Goal: Information Seeking & Learning: Learn about a topic

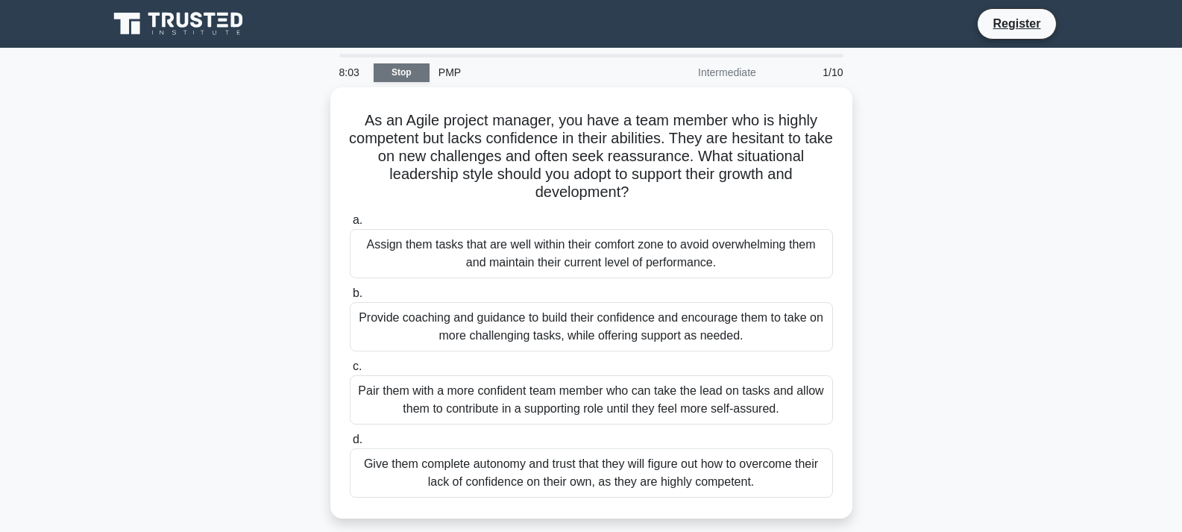
click at [400, 73] on link "Stop" at bounding box center [402, 72] width 56 height 19
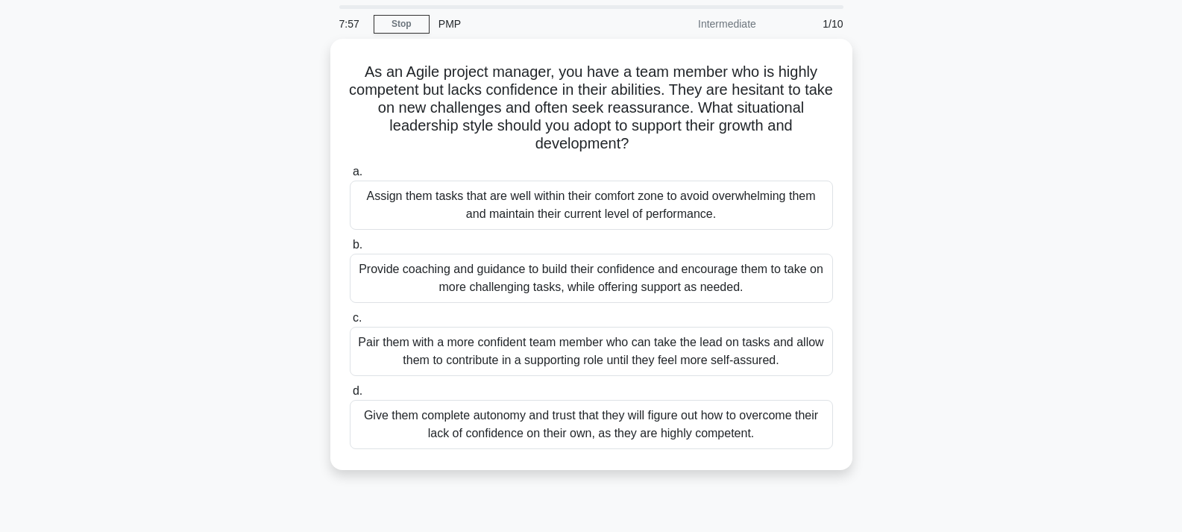
scroll to position [120, 0]
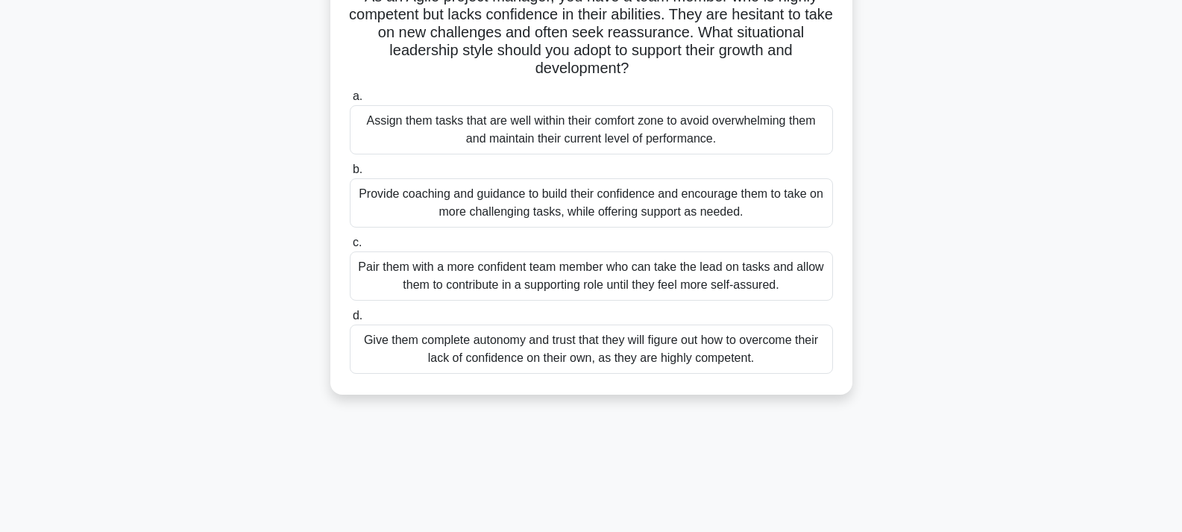
click at [460, 345] on div "Give them complete autonomy and trust that they will figure out how to overcome…" at bounding box center [591, 348] width 483 height 49
click at [350, 321] on input "d. Give them complete autonomy and trust that they will figure out how to overc…" at bounding box center [350, 316] width 0 height 10
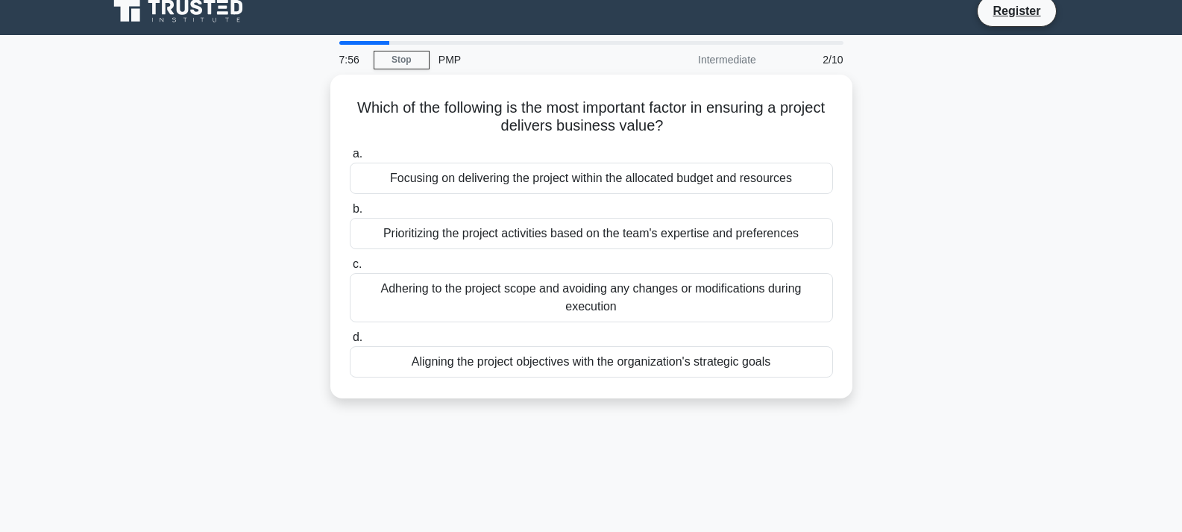
scroll to position [0, 0]
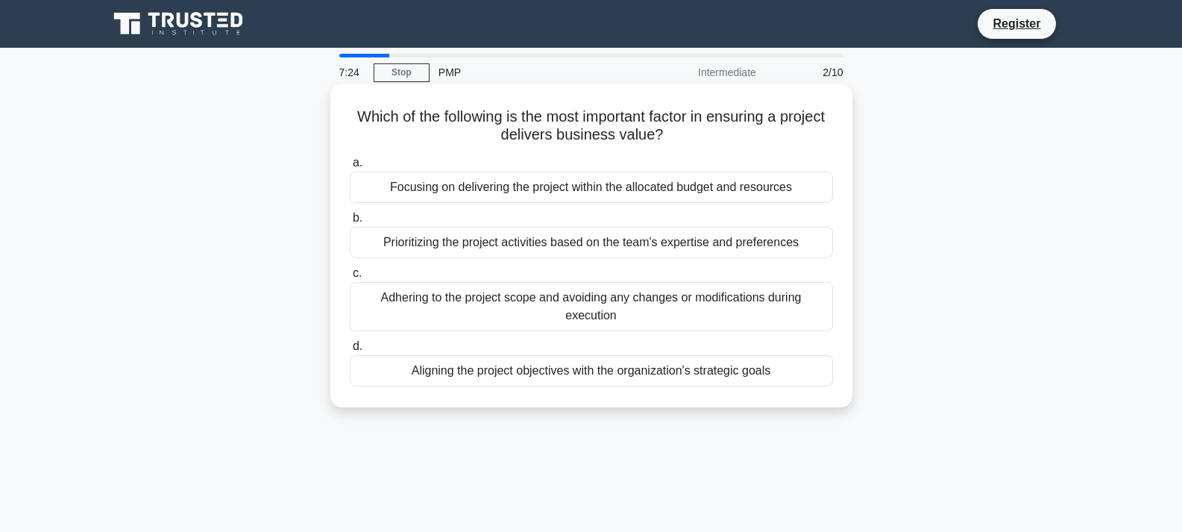
click at [737, 374] on div "Aligning the project objectives with the organization's strategic goals" at bounding box center [591, 370] width 483 height 31
click at [350, 351] on input "d. Aligning the project objectives with the organization's strategic goals" at bounding box center [350, 346] width 0 height 10
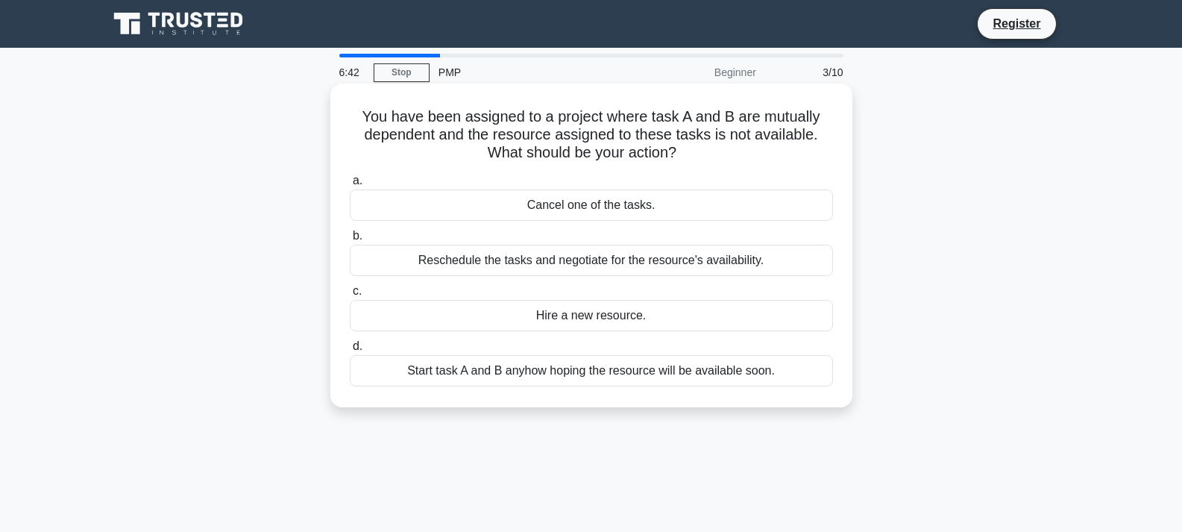
click at [628, 262] on div "Reschedule the tasks and negotiate for the resource's availability." at bounding box center [591, 260] width 483 height 31
click at [350, 241] on input "b. Reschedule the tasks and negotiate for the resource's availability." at bounding box center [350, 236] width 0 height 10
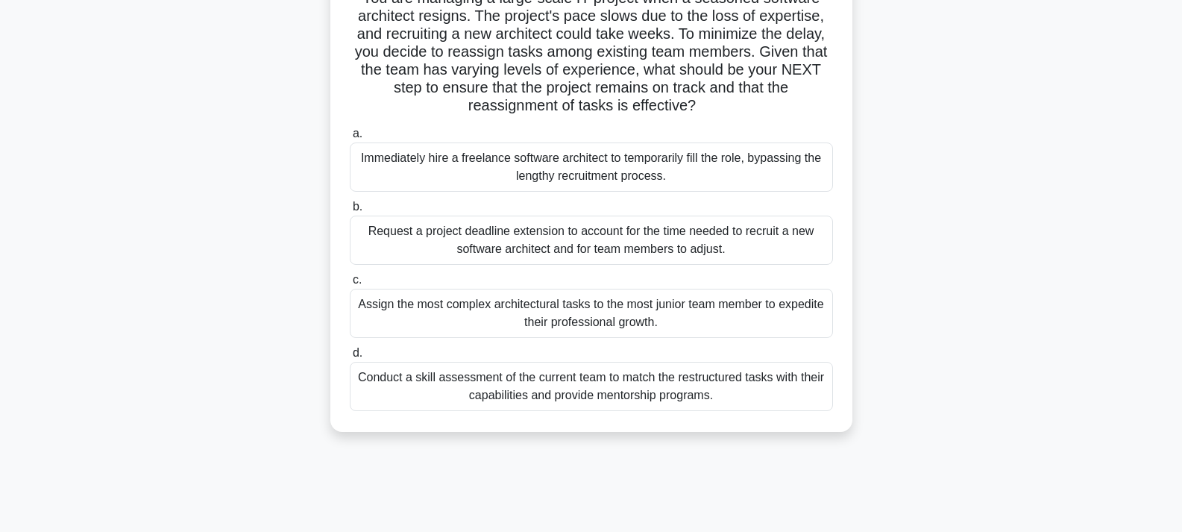
scroll to position [98, 0]
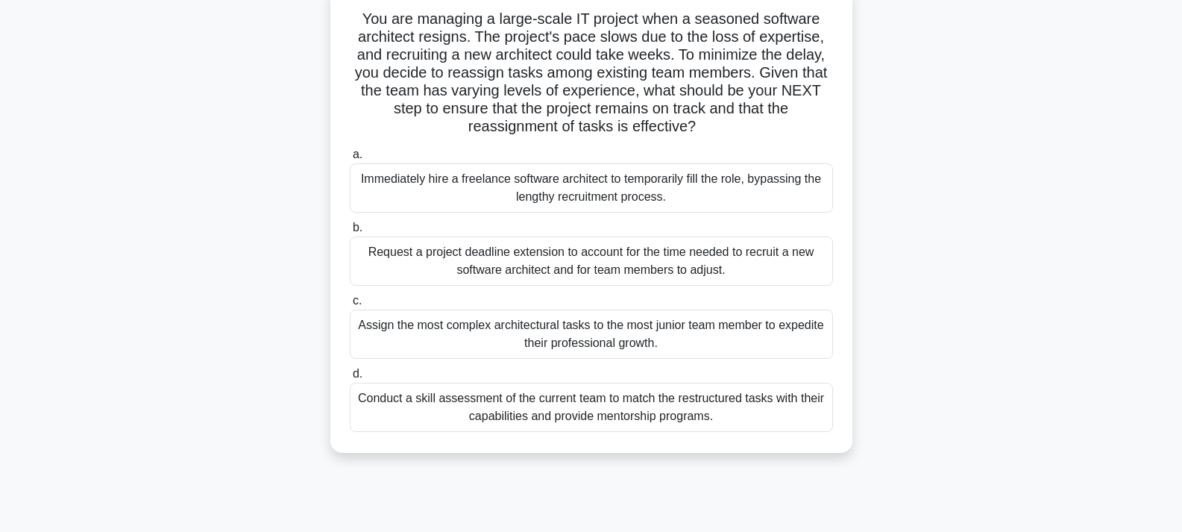
click at [626, 338] on div "Assign the most complex architectural tasks to the most junior team member to e…" at bounding box center [591, 333] width 483 height 49
click at [350, 306] on input "c. Assign the most complex architectural tasks to the most junior team member t…" at bounding box center [350, 301] width 0 height 10
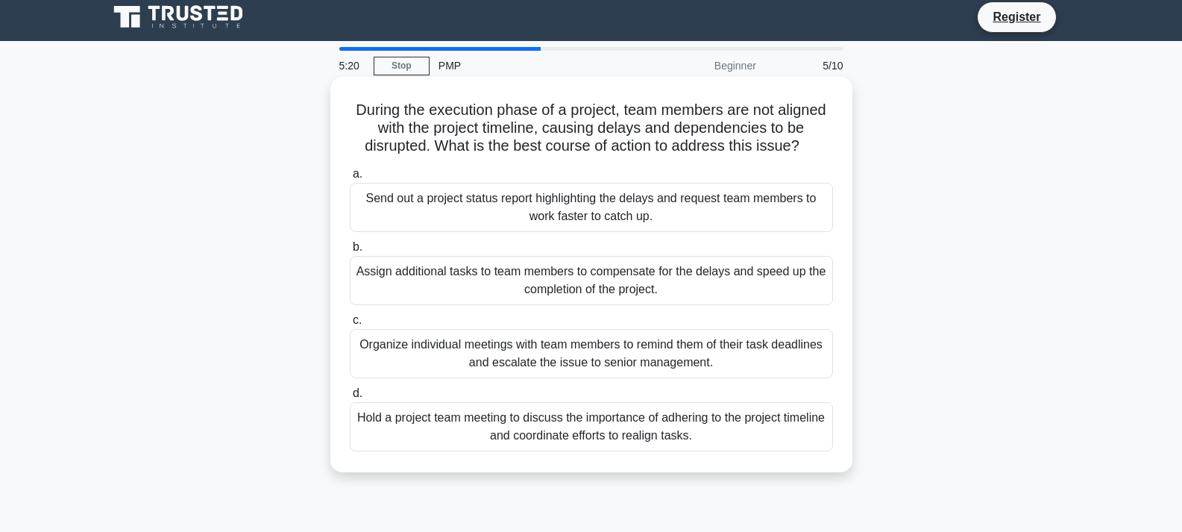
scroll to position [0, 0]
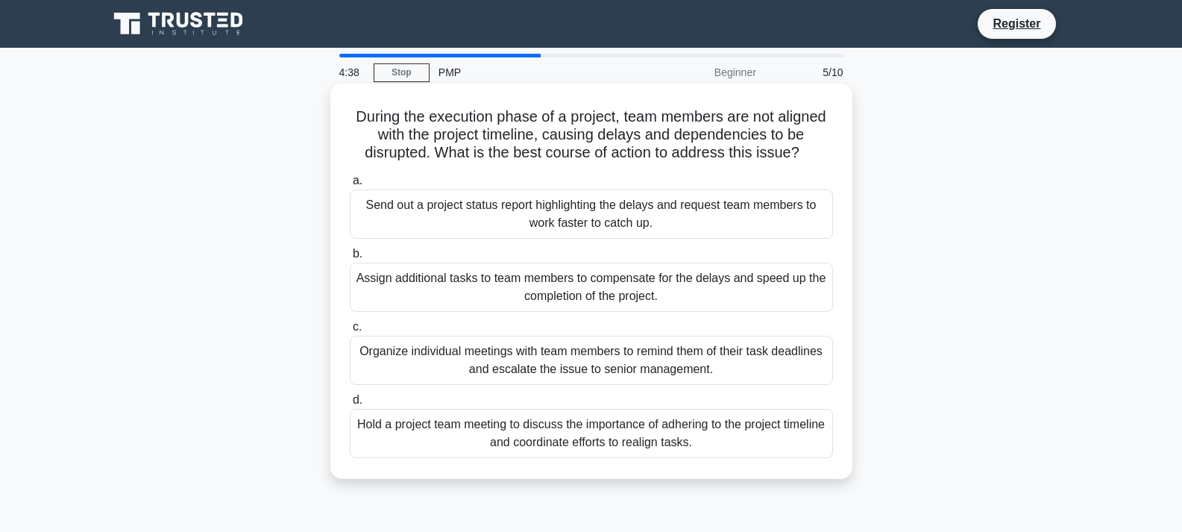
click at [642, 438] on div "Hold a project team meeting to discuss the importance of adhering to the projec…" at bounding box center [591, 433] width 483 height 49
click at [350, 405] on input "d. Hold a project team meeting to discuss the importance of adhering to the pro…" at bounding box center [350, 400] width 0 height 10
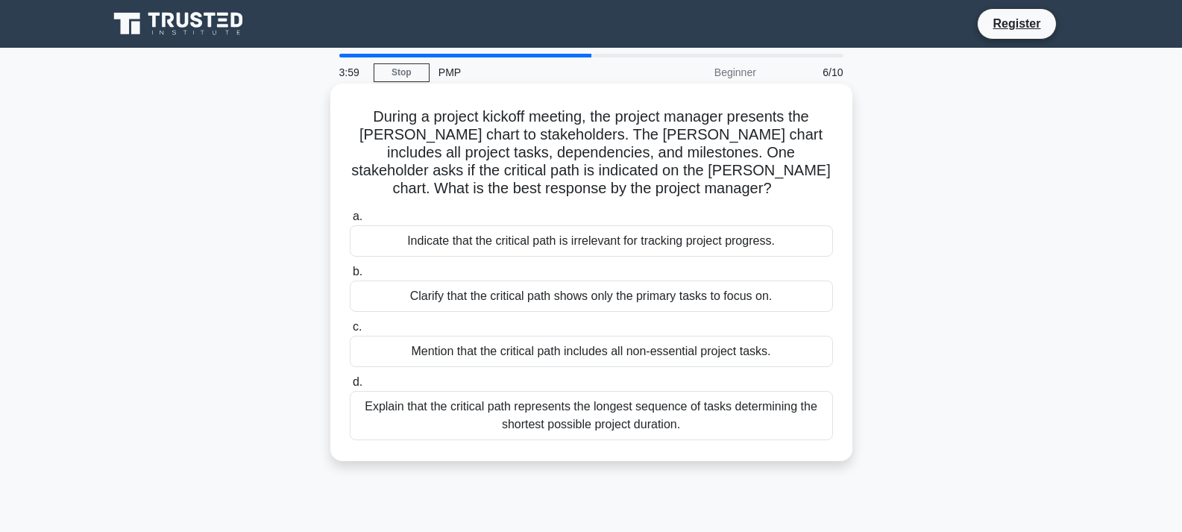
click at [675, 298] on div "Clarify that the critical path shows only the primary tasks to focus on." at bounding box center [591, 295] width 483 height 31
click at [350, 277] on input "b. Clarify that the critical path shows only the primary tasks to focus on." at bounding box center [350, 272] width 0 height 10
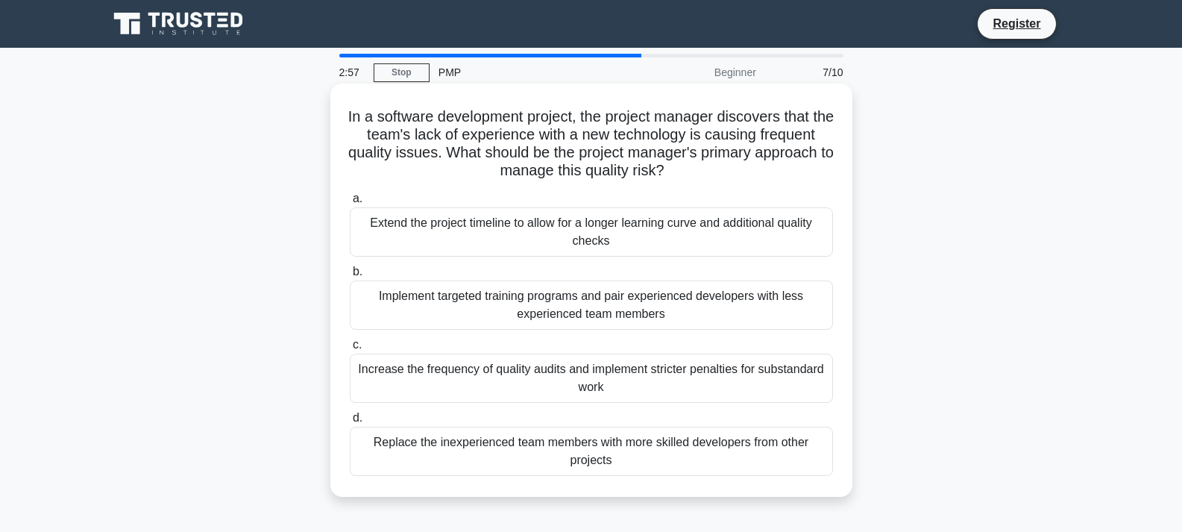
click at [634, 439] on div "Replace the inexperienced team members with more skilled developers from other …" at bounding box center [591, 450] width 483 height 49
click at [350, 423] on input "d. Replace the inexperienced team members with more skilled developers from oth…" at bounding box center [350, 418] width 0 height 10
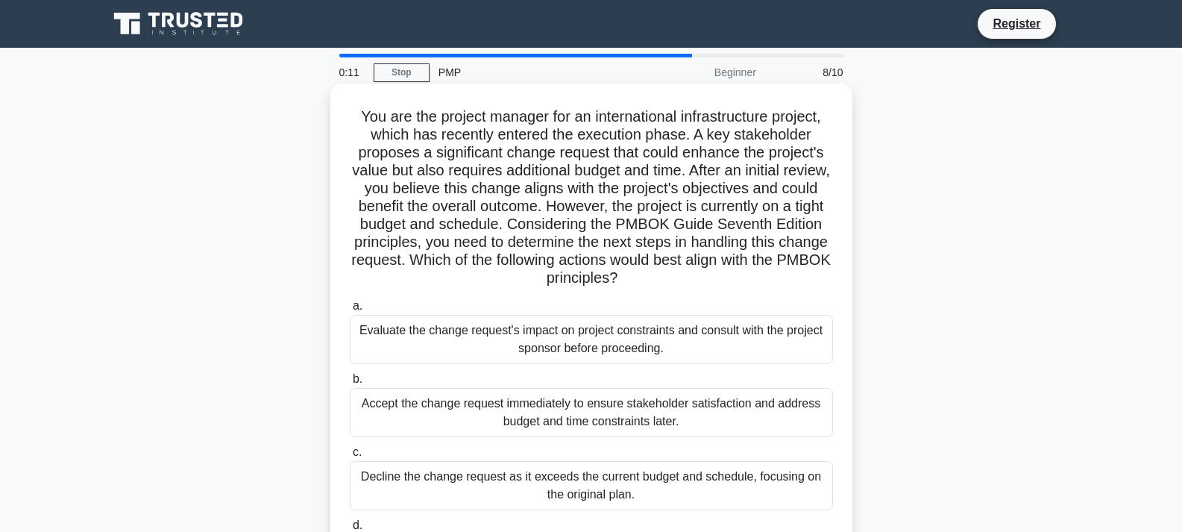
click at [607, 352] on div "Evaluate the change request's impact on project constraints and consult with th…" at bounding box center [591, 339] width 483 height 49
click at [350, 311] on input "a. Evaluate the change request's impact on project constraints and consult with…" at bounding box center [350, 306] width 0 height 10
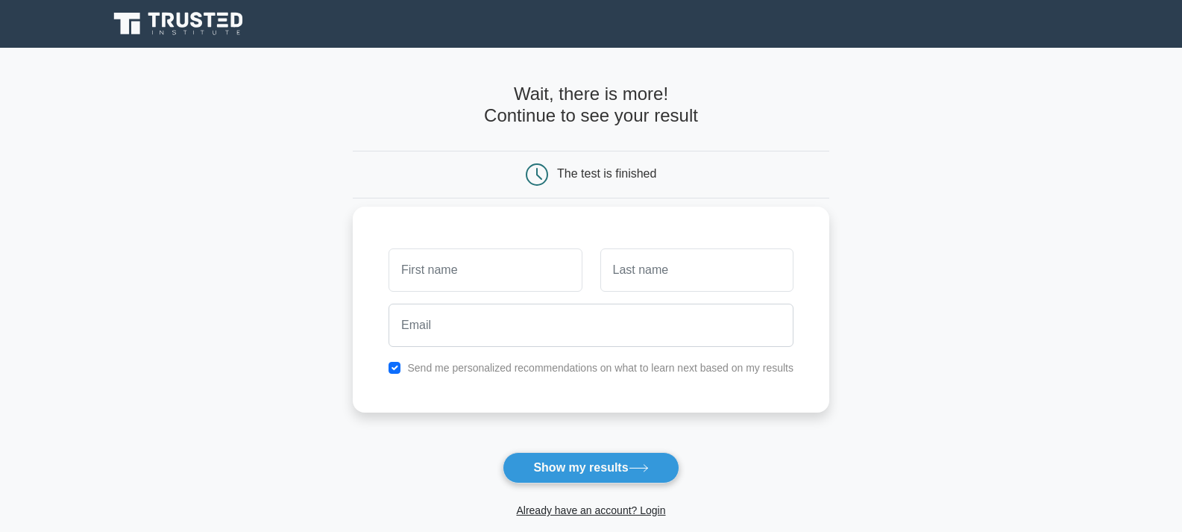
click at [444, 271] on input "text" at bounding box center [484, 269] width 193 height 43
type input "friday"
click at [618, 274] on input "text" at bounding box center [696, 269] width 193 height 43
type input "obile"
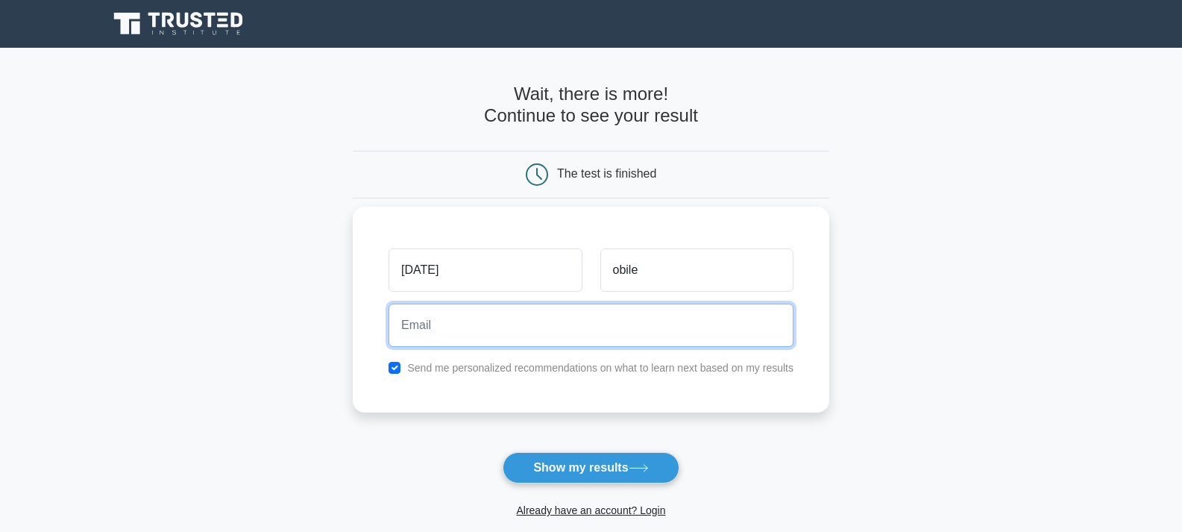
click at [427, 323] on input "email" at bounding box center [590, 324] width 405 height 43
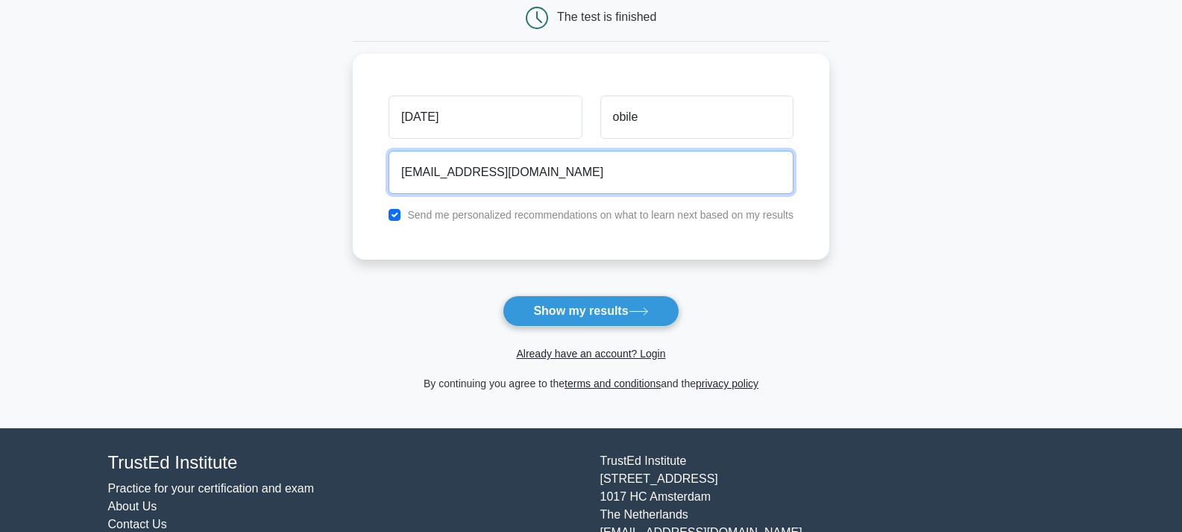
scroll to position [154, 0]
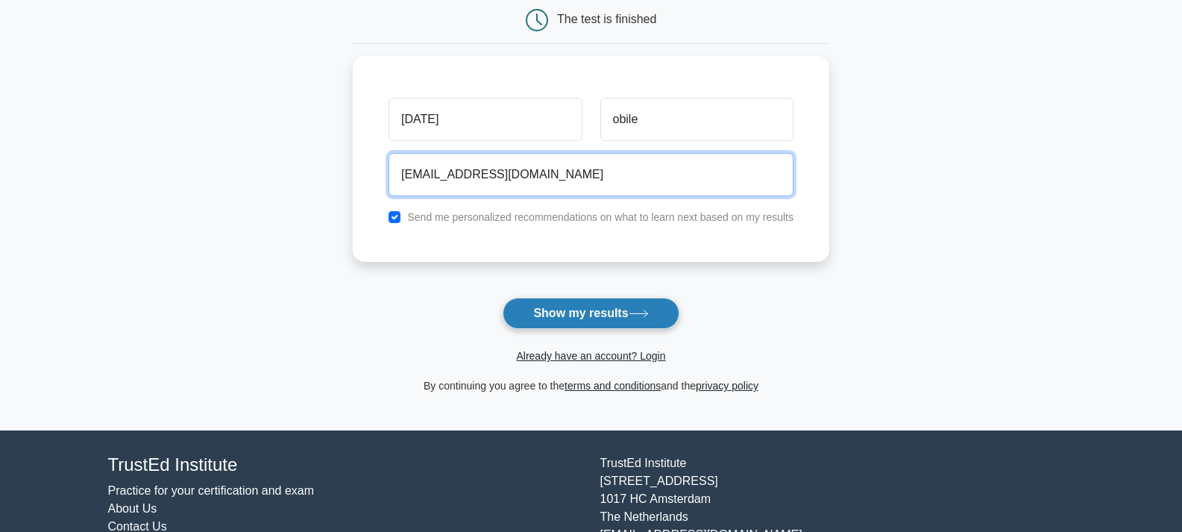
type input "fridayobile@gmail.com"
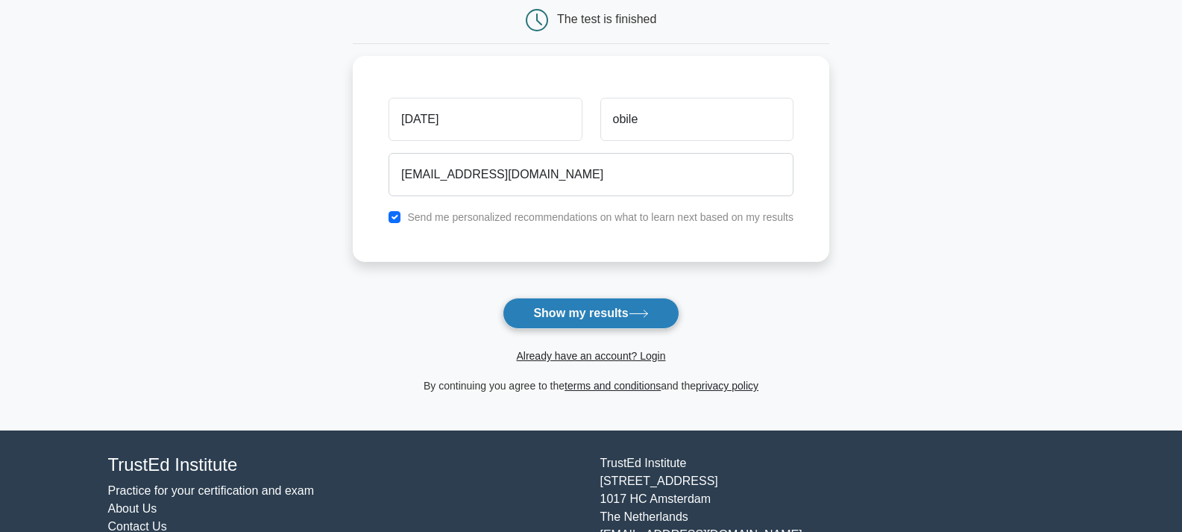
click at [580, 318] on button "Show my results" at bounding box center [590, 312] width 176 height 31
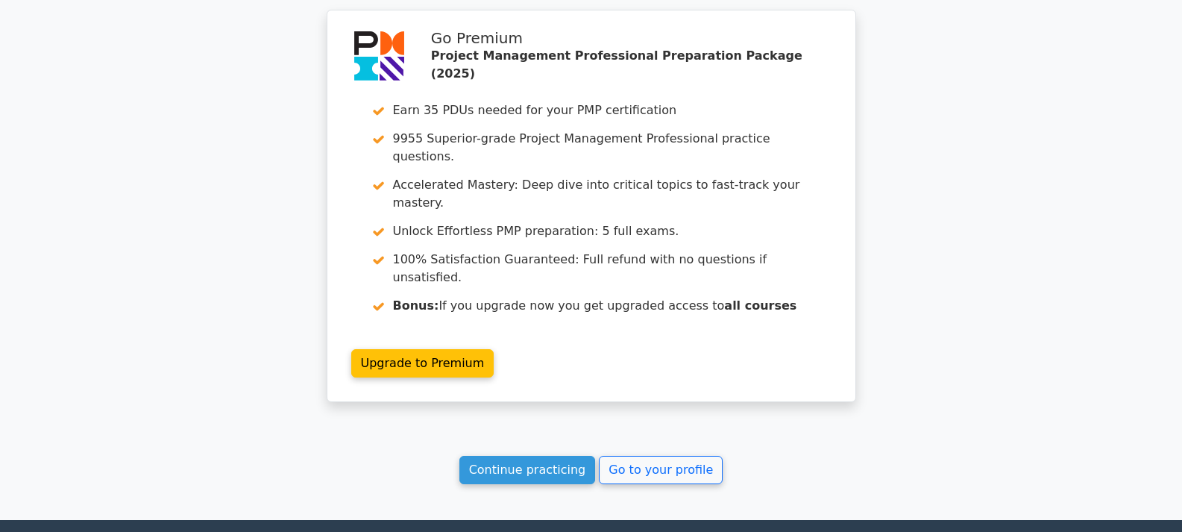
scroll to position [1247, 0]
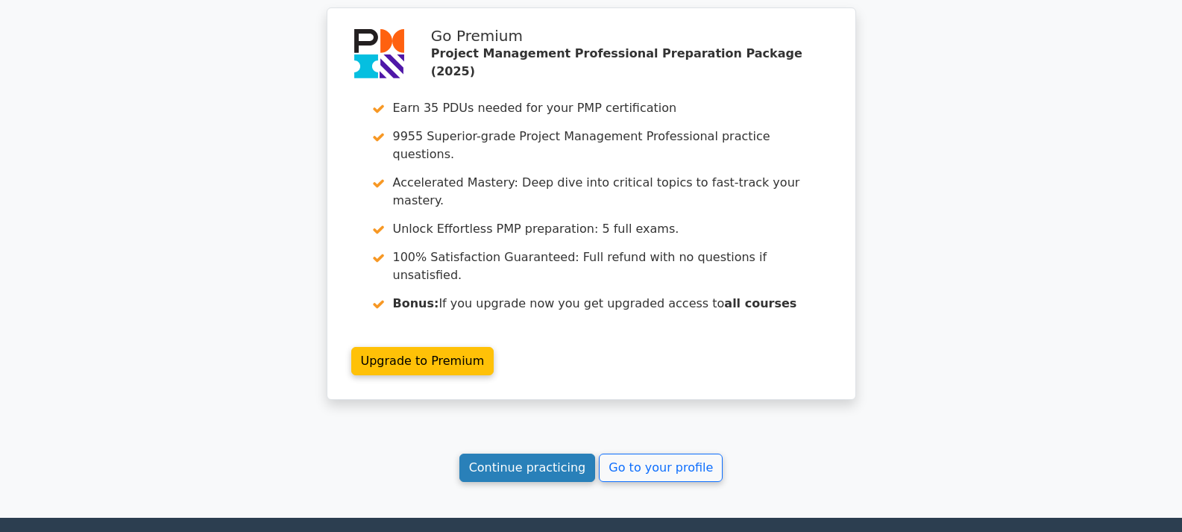
click at [530, 453] on link "Continue practicing" at bounding box center [527, 467] width 136 height 28
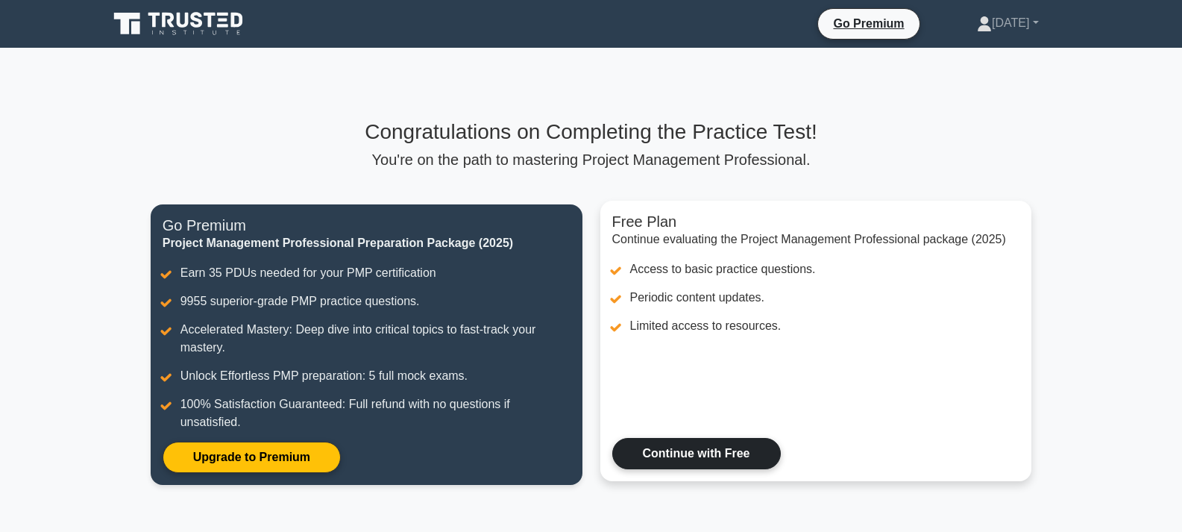
click at [699, 454] on link "Continue with Free" at bounding box center [696, 453] width 168 height 31
click at [706, 457] on link "Continue with Free" at bounding box center [696, 453] width 168 height 31
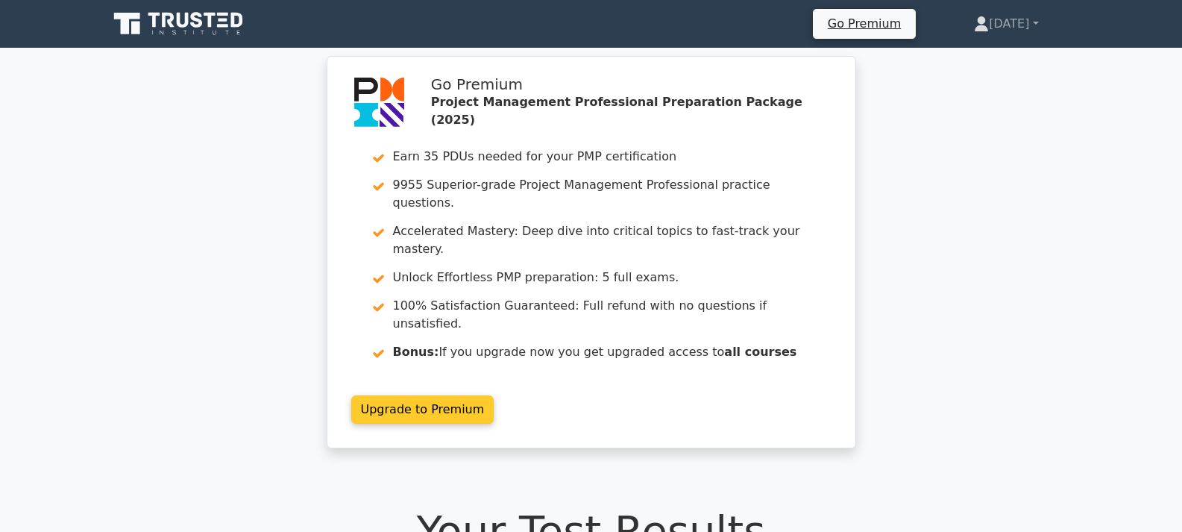
click at [411, 395] on link "Upgrade to Premium" at bounding box center [422, 409] width 143 height 28
